Goal: Task Accomplishment & Management: Manage account settings

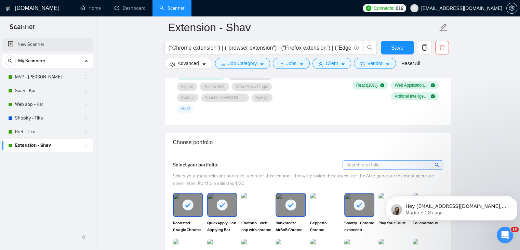
scroll to position [547, 0]
click at [27, 74] on link "MVP - [PERSON_NAME]" at bounding box center [47, 77] width 65 height 14
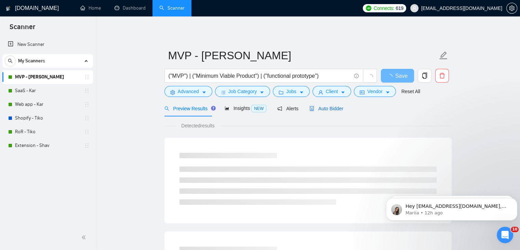
click at [327, 106] on span "Auto Bidder" at bounding box center [326, 108] width 34 height 5
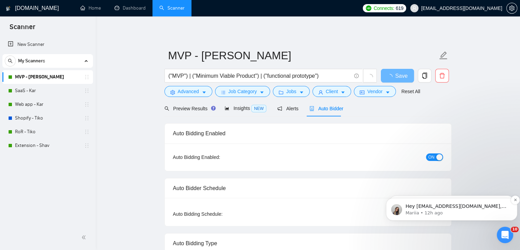
checkbox input "true"
click at [514, 198] on icon "Dismiss notification" at bounding box center [516, 200] width 4 height 4
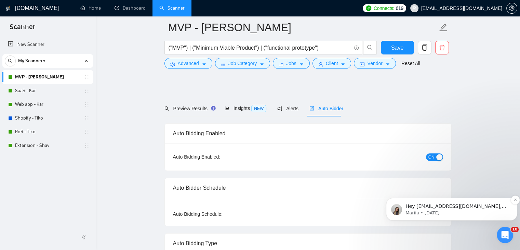
scroll to position [205, 0]
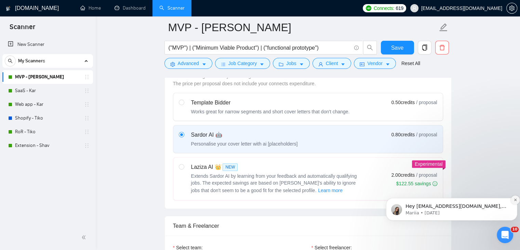
click at [514, 200] on icon "Dismiss notification" at bounding box center [516, 200] width 4 height 4
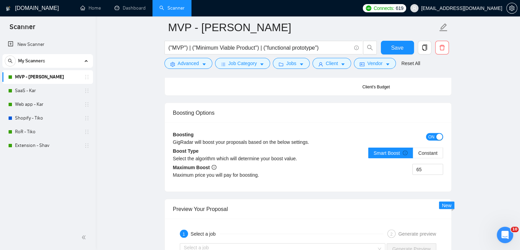
scroll to position [1231, 0]
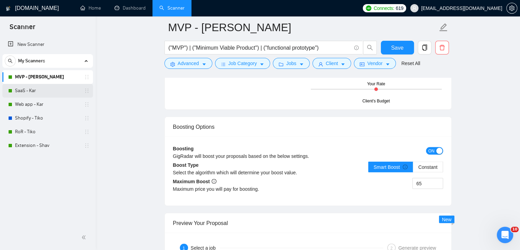
click at [58, 93] on link "SaaS - Kar" at bounding box center [47, 91] width 65 height 14
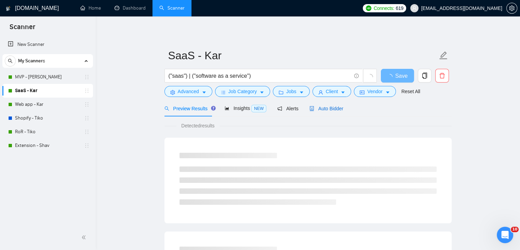
click at [321, 106] on span "Auto Bidder" at bounding box center [326, 108] width 34 height 5
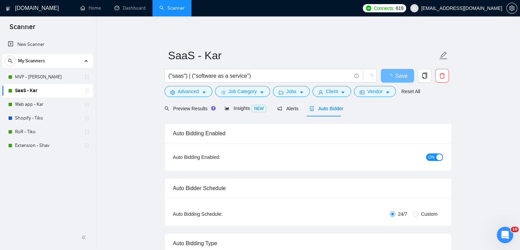
checkbox input "true"
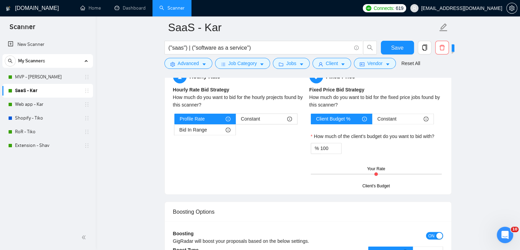
scroll to position [1163, 0]
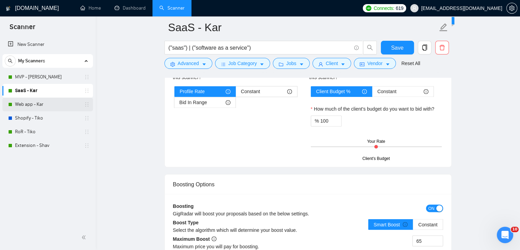
click at [65, 104] on link "Web app - Kar" at bounding box center [47, 104] width 65 height 14
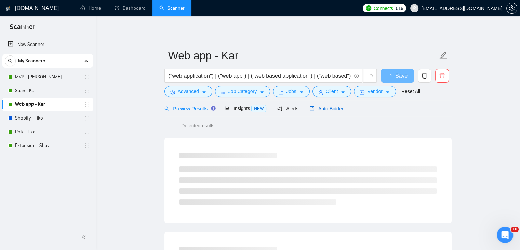
click at [327, 107] on span "Auto Bidder" at bounding box center [326, 108] width 34 height 5
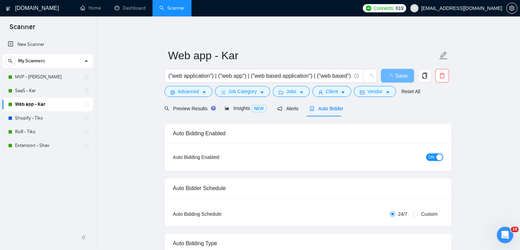
checkbox input "true"
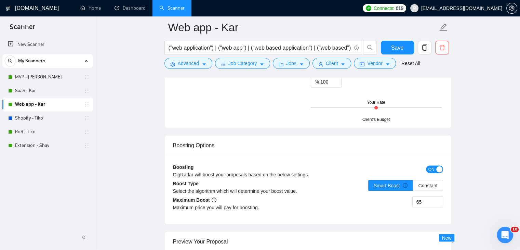
scroll to position [1231, 0]
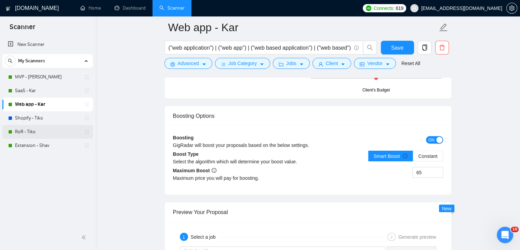
click at [50, 128] on link "RoR - Tiko" at bounding box center [47, 132] width 65 height 14
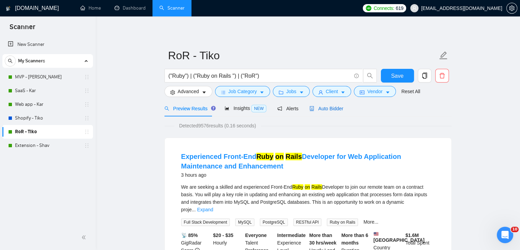
click at [327, 109] on span "Auto Bidder" at bounding box center [326, 108] width 34 height 5
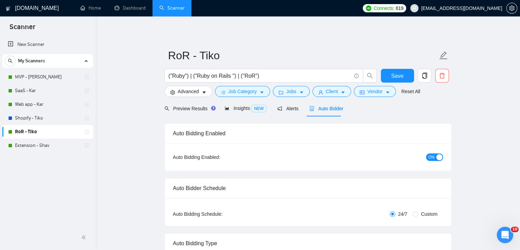
checkbox input "true"
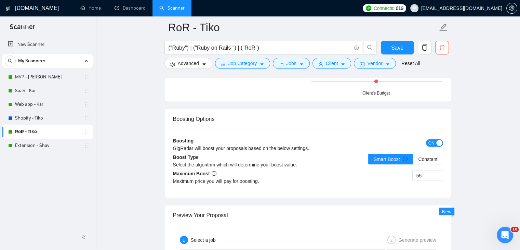
scroll to position [1231, 0]
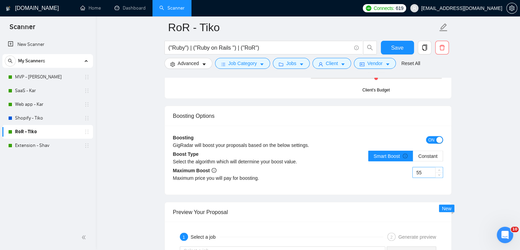
click at [428, 172] on input "55" at bounding box center [428, 172] width 30 height 10
type input "75"
click at [393, 48] on span "Save" at bounding box center [397, 47] width 12 height 9
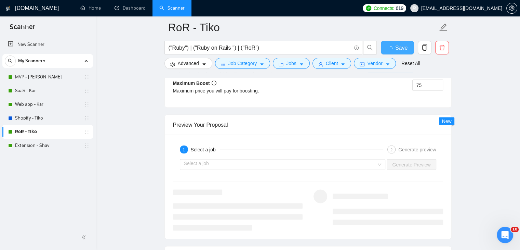
checkbox input "true"
